Goal: Task Accomplishment & Management: Use online tool/utility

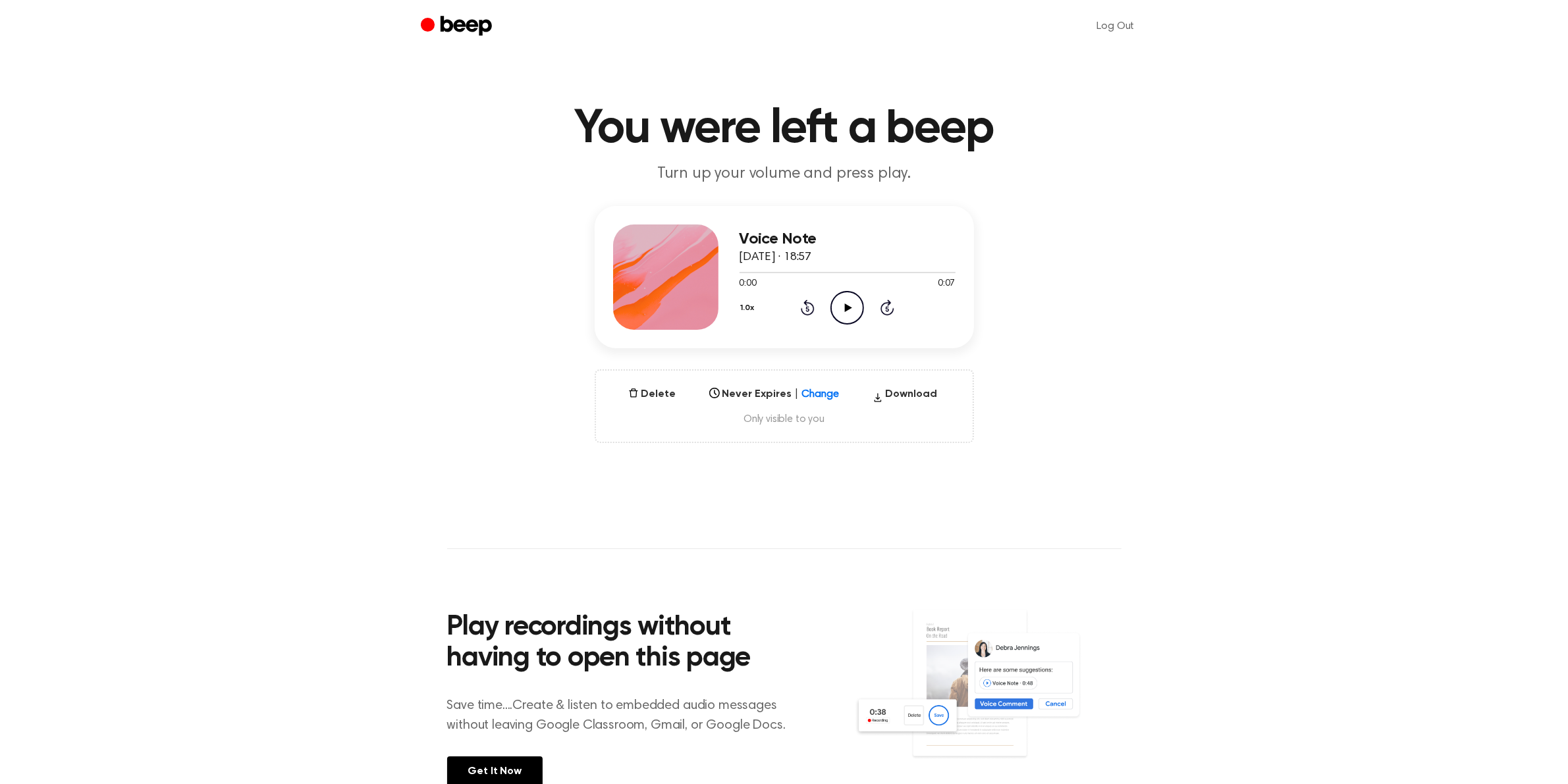
click at [854, 308] on icon "Play Audio" at bounding box center [847, 308] width 34 height 34
click at [659, 396] on button "Delete" at bounding box center [652, 394] width 58 height 16
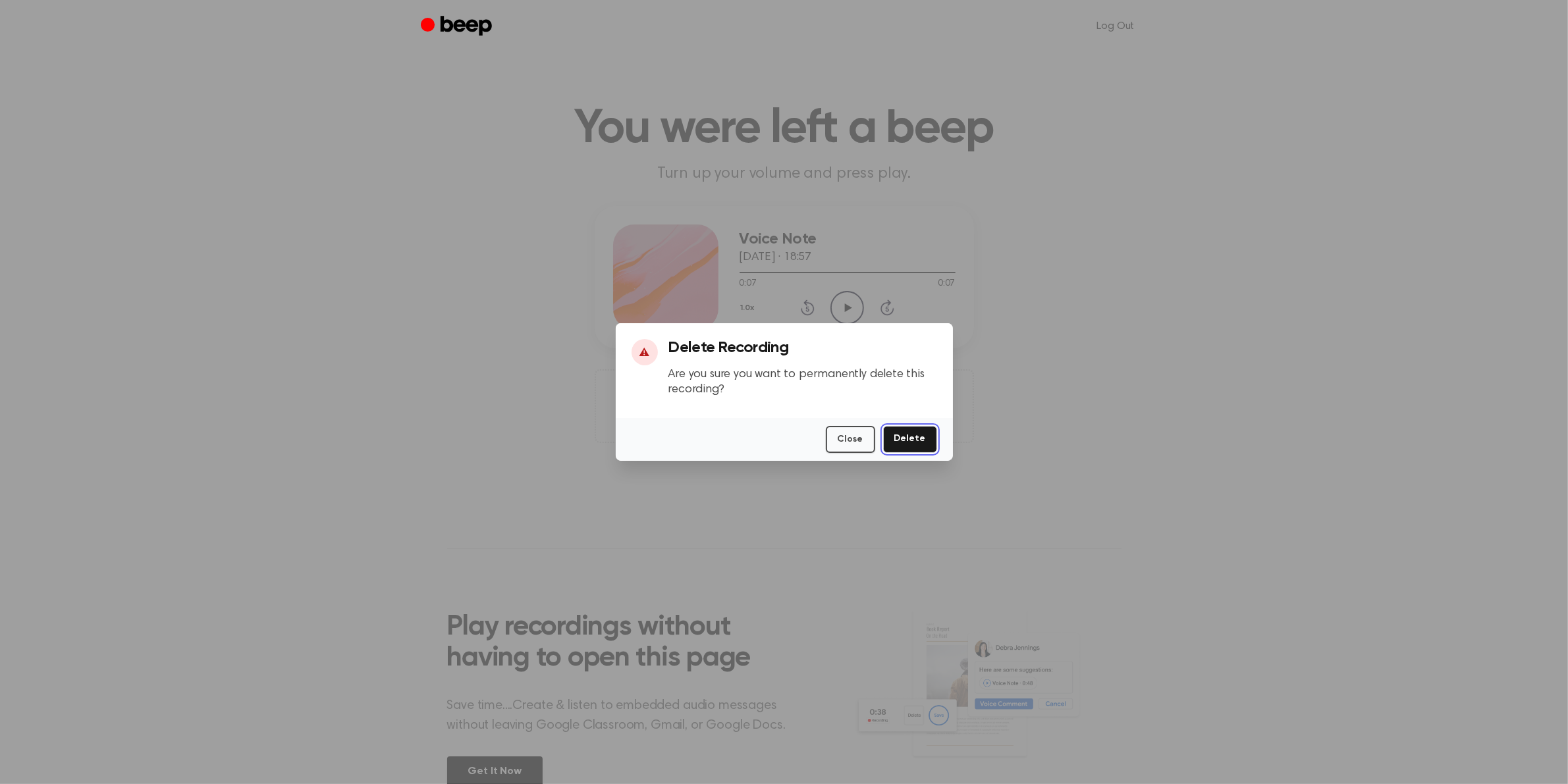
click at [905, 434] on button "Delete" at bounding box center [910, 439] width 54 height 27
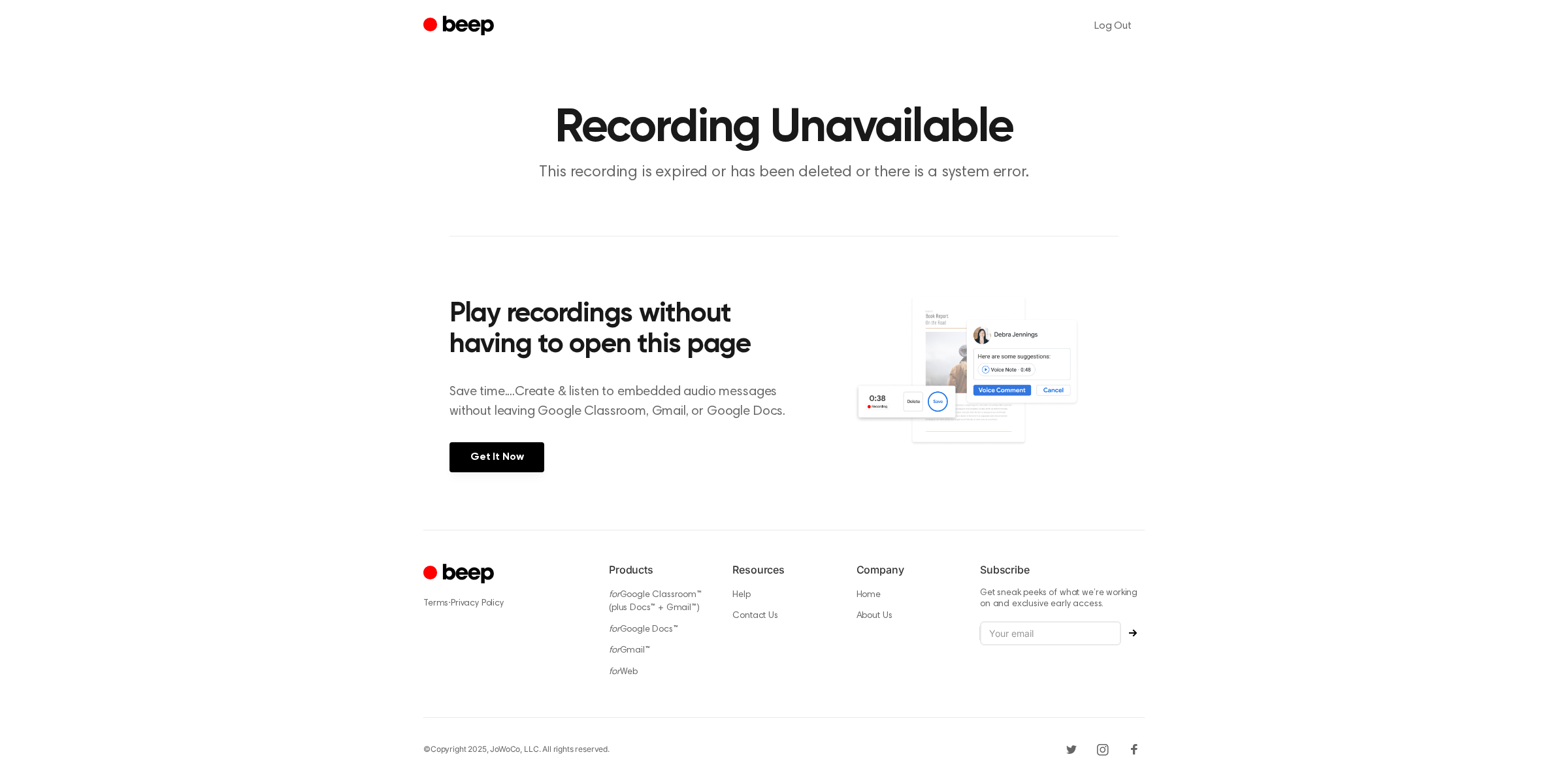
click at [271, 307] on main "Recording Unavailable This recording is expired or has been deleted or there is…" at bounding box center [784, 265] width 1568 height 530
